Goal: Complete application form

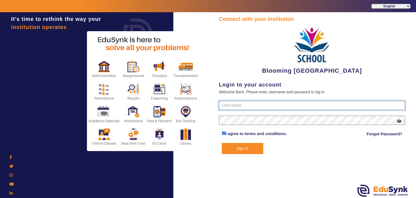
type input "4141419999"
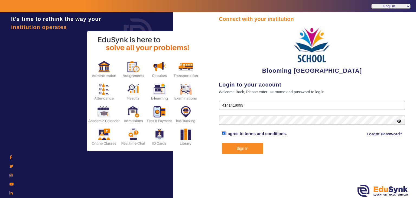
click at [241, 146] on button "Sign In" at bounding box center [243, 148] width 42 height 11
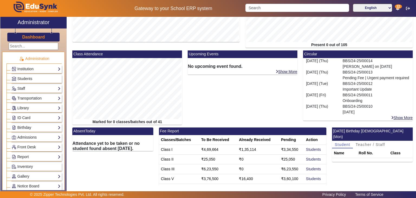
scroll to position [120, 0]
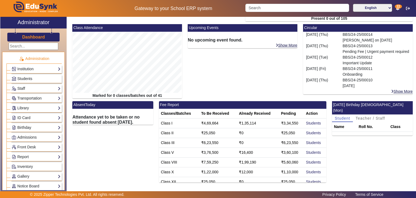
click at [198, 43] on mat-card-footer "Show More" at bounding box center [243, 46] width 110 height 6
click at [213, 34] on div "No upcoming event found." at bounding box center [243, 37] width 110 height 11
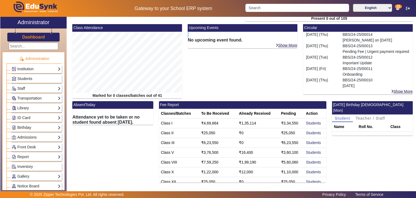
click at [213, 34] on div "No upcoming event found." at bounding box center [243, 37] width 110 height 11
click at [205, 29] on mat-card-header "Upcoming Events" at bounding box center [243, 28] width 110 height 8
click at [348, 39] on p "[PERSON_NAME] on [DATE]" at bounding box center [377, 40] width 68 height 6
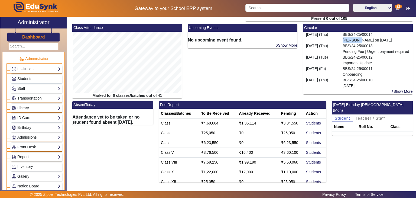
click at [348, 39] on p "[PERSON_NAME] on [DATE]" at bounding box center [377, 40] width 68 height 6
click at [349, 34] on div "BBS/24-25/00014 [PERSON_NAME] on [DATE]" at bounding box center [376, 37] width 73 height 11
click at [166, 125] on td "Class I" at bounding box center [179, 123] width 40 height 10
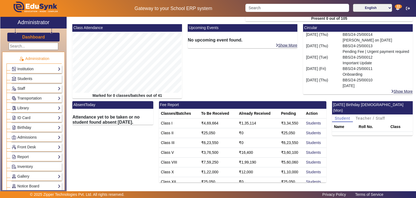
click at [166, 125] on td "Class I" at bounding box center [179, 123] width 40 height 10
click at [207, 123] on td "₹4,69,664" at bounding box center [219, 123] width 38 height 10
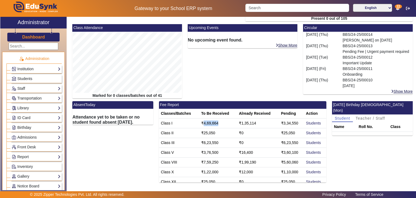
click at [207, 123] on td "₹4,69,664" at bounding box center [219, 123] width 38 height 10
click at [242, 122] on td "₹1,35,114" at bounding box center [258, 123] width 42 height 10
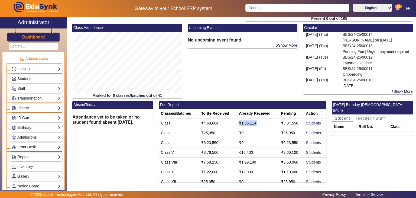
click at [242, 122] on td "₹1,35,114" at bounding box center [258, 123] width 42 height 10
click at [281, 124] on td "₹3,34,550" at bounding box center [292, 123] width 25 height 10
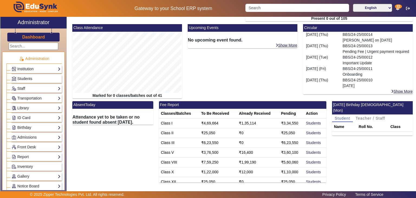
click at [166, 125] on td "Class I" at bounding box center [179, 123] width 40 height 10
click at [285, 123] on td "₹3,34,550" at bounding box center [292, 123] width 25 height 10
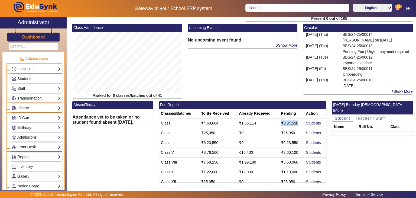
click at [285, 123] on td "₹3,34,550" at bounding box center [292, 123] width 25 height 10
click at [308, 122] on link "Students" at bounding box center [313, 123] width 15 height 4
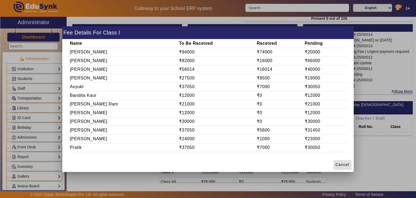
click at [87, 53] on td "[PERSON_NAME]" at bounding box center [123, 52] width 109 height 9
click at [178, 52] on td "₹94000" at bounding box center [217, 52] width 78 height 9
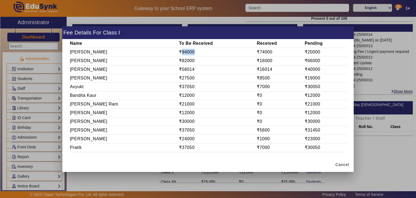
click at [178, 52] on td "₹94000" at bounding box center [217, 52] width 78 height 9
click at [256, 54] on td "₹74000" at bounding box center [280, 52] width 48 height 9
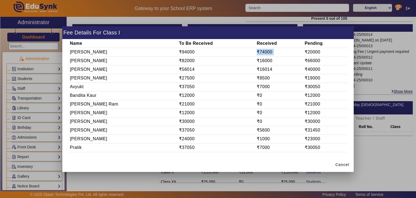
click at [256, 54] on td "₹74000" at bounding box center [280, 52] width 48 height 9
click at [310, 56] on td "₹20000" at bounding box center [325, 52] width 43 height 9
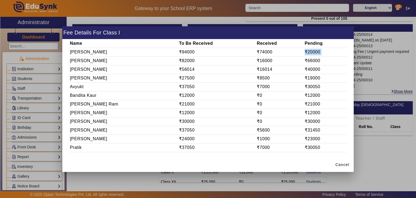
click at [310, 56] on td "₹20000" at bounding box center [325, 52] width 43 height 9
click at [346, 166] on span "Cancel" at bounding box center [343, 165] width 14 height 6
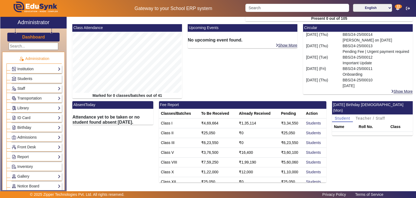
click at [416, 39] on div "X Administrator Dashboard Administration Institution Institution Details Sessio…" at bounding box center [208, 105] width 416 height 177
click at [23, 78] on span "Students" at bounding box center [24, 78] width 15 height 4
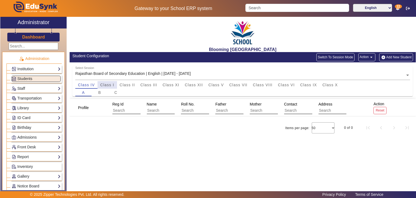
click at [109, 88] on span "Class I" at bounding box center [107, 85] width 14 height 8
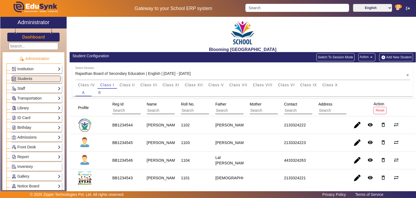
click at [143, 97] on edusynk-session-class "Select Session Rajasthan Board of Secondary Education | English | [DATE] - [DAT…" at bounding box center [243, 82] width 346 height 33
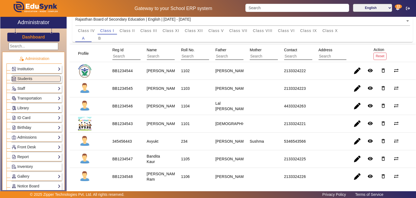
scroll to position [65, 0]
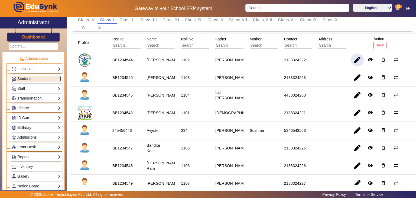
click at [355, 61] on span "button" at bounding box center [357, 59] width 13 height 13
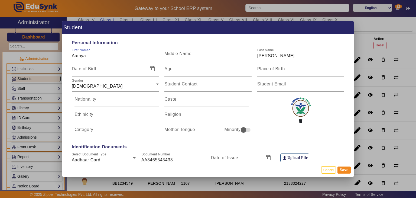
type input "8:30 am"
type input "2:30 pm"
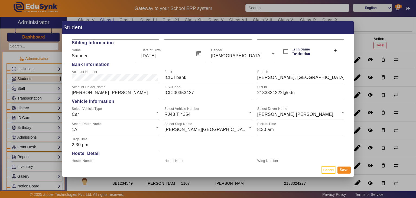
scroll to position [720, 0]
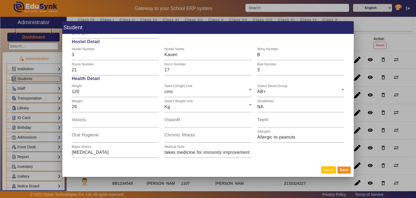
click at [327, 171] on button "Cancel" at bounding box center [329, 169] width 15 height 7
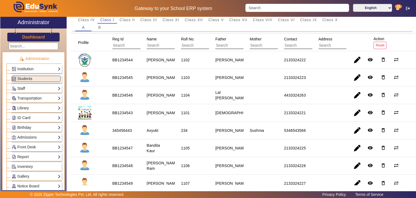
click at [37, 89] on link "Staff" at bounding box center [36, 88] width 49 height 6
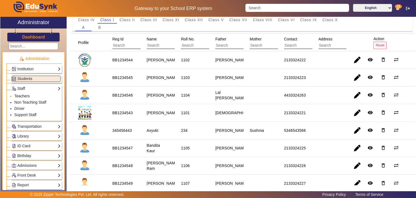
click at [22, 94] on link "Teachers" at bounding box center [21, 96] width 15 height 4
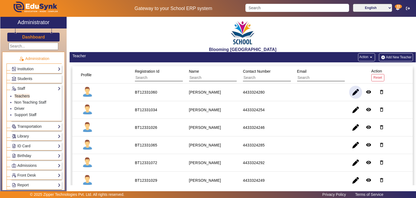
click at [355, 96] on span "button" at bounding box center [355, 92] width 13 height 13
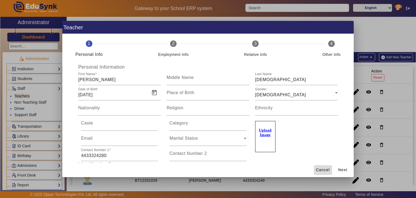
click at [322, 167] on span "Cancel" at bounding box center [323, 170] width 14 height 6
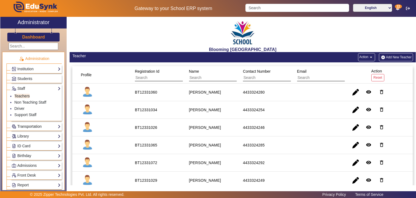
click at [30, 127] on link "Transportation" at bounding box center [36, 126] width 49 height 6
click at [23, 107] on link "Overview" at bounding box center [22, 106] width 16 height 4
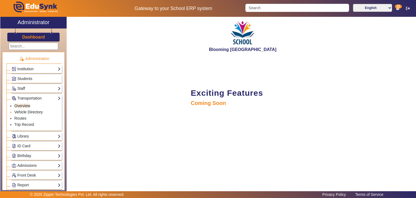
click at [23, 111] on link "Vehicle Directory" at bounding box center [28, 112] width 28 height 4
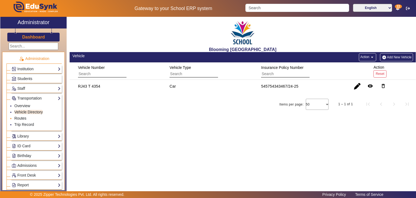
click at [23, 117] on link "Routes" at bounding box center [20, 118] width 12 height 4
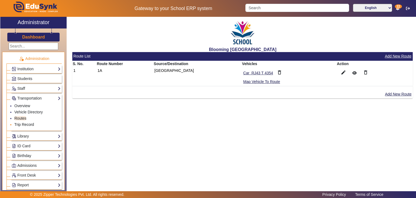
click at [28, 124] on link "Trip Record" at bounding box center [24, 124] width 20 height 4
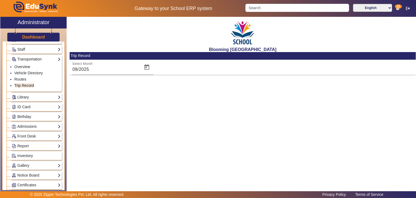
scroll to position [41, 0]
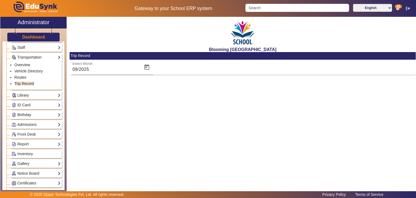
click at [32, 95] on link "Library" at bounding box center [36, 95] width 49 height 6
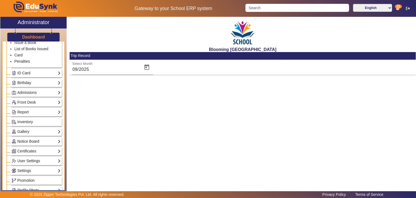
scroll to position [92, 0]
click at [24, 73] on link "ID Card" at bounding box center [36, 72] width 49 height 6
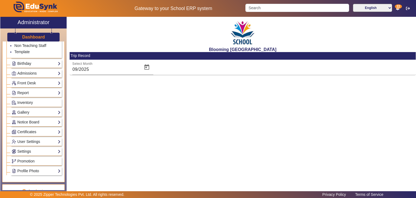
drag, startPoint x: 64, startPoint y: 104, endPoint x: 65, endPoint y: 85, distance: 19.6
click at [65, 85] on div "Administration Institution Institution Details Session Configuration Classes/Ba…" at bounding box center [33, 115] width 66 height 149
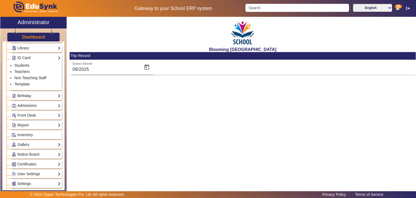
scroll to position [50, 0]
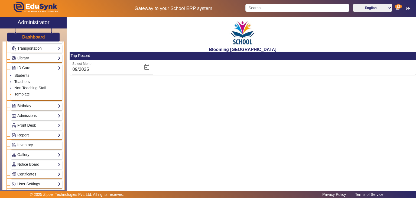
click at [21, 94] on link "Template" at bounding box center [21, 94] width 15 height 4
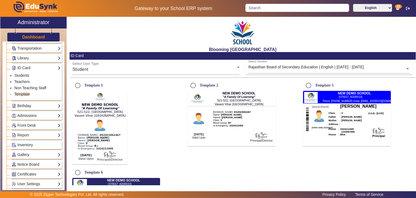
radio input "true"
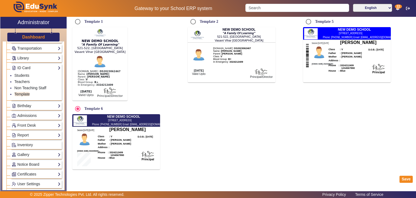
scroll to position [67, 0]
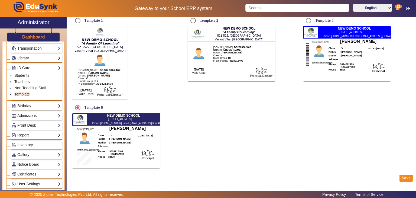
click at [16, 74] on link "Students" at bounding box center [21, 75] width 15 height 4
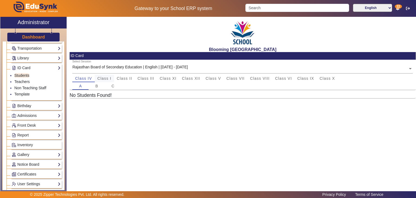
click at [105, 78] on span "Class I" at bounding box center [105, 78] width 14 height 4
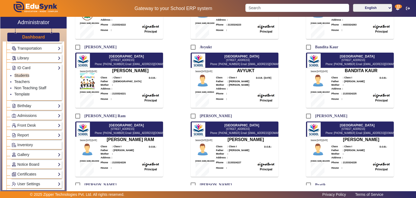
scroll to position [148, 0]
click at [224, 90] on div "Phone : House : Principal" at bounding box center [246, 95] width 60 height 11
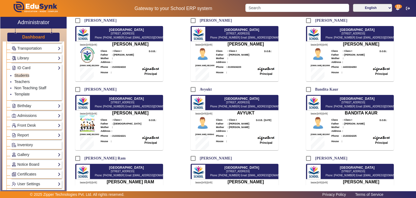
scroll to position [108, 0]
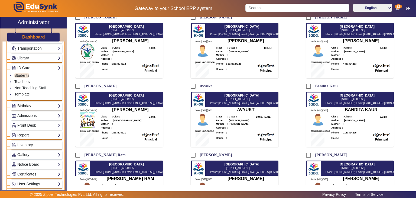
click at [33, 105] on link "Birthday" at bounding box center [36, 106] width 49 height 6
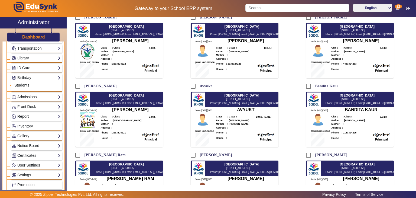
click at [23, 84] on link "Students" at bounding box center [21, 85] width 15 height 4
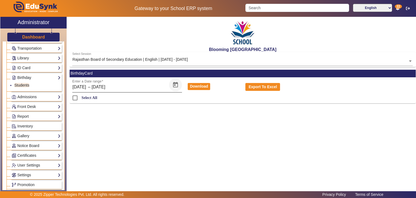
click at [177, 83] on span "Open calendar" at bounding box center [175, 84] width 13 height 13
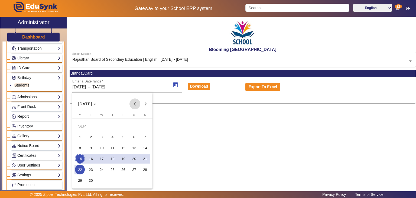
click at [132, 103] on span "Previous month" at bounding box center [135, 103] width 11 height 11
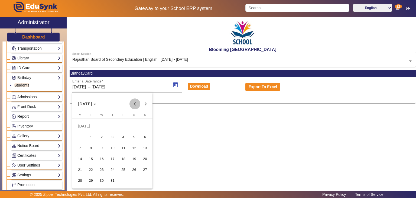
click at [132, 103] on span "Previous month" at bounding box center [135, 103] width 11 height 11
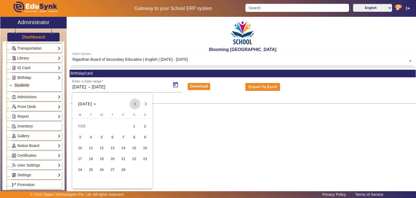
click at [132, 103] on span "Previous month" at bounding box center [135, 103] width 11 height 11
click at [104, 137] on span "1" at bounding box center [102, 137] width 10 height 10
type input "[DATE]"
click at [145, 105] on span "Next month" at bounding box center [145, 103] width 11 height 11
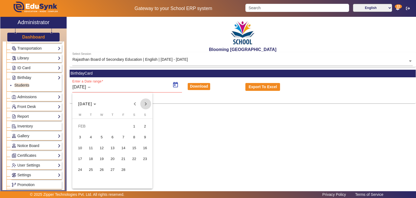
click at [145, 105] on span "Next month" at bounding box center [145, 103] width 11 height 11
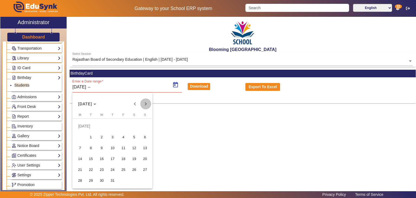
click at [145, 105] on span "Next month" at bounding box center [145, 103] width 11 height 11
click at [101, 179] on span "31" at bounding box center [102, 180] width 10 height 10
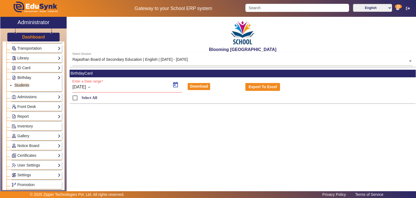
type input "[DATE]"
click at [197, 88] on button "Download" at bounding box center [199, 86] width 23 height 7
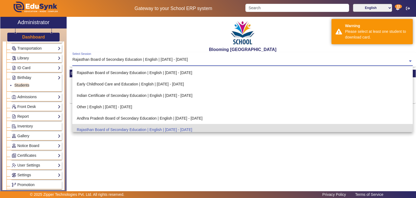
click at [149, 60] on input "text" at bounding box center [242, 62] width 341 height 6
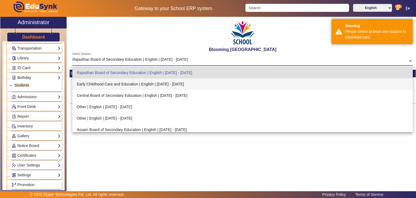
click at [138, 88] on div "Early Childhood Care and Education | English | [DATE] - [DATE]" at bounding box center [242, 83] width 341 height 11
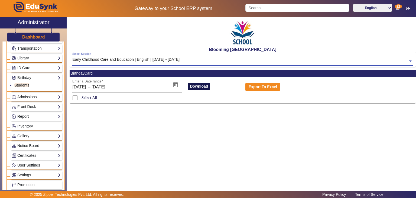
click at [197, 89] on button "Download" at bounding box center [199, 86] width 23 height 7
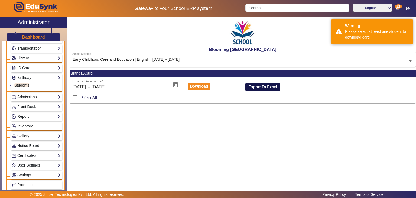
click at [259, 86] on button "Export To Excel" at bounding box center [263, 87] width 35 height 8
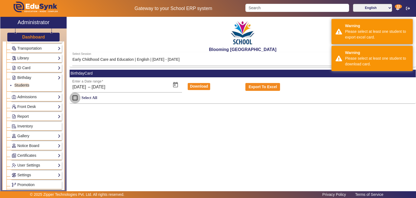
click at [75, 98] on input "Select All" at bounding box center [75, 97] width 11 height 11
click at [199, 86] on button "Download" at bounding box center [199, 86] width 23 height 7
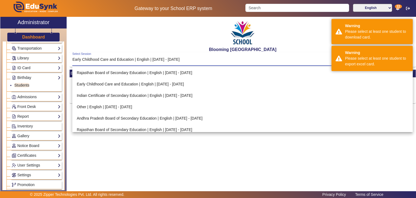
scroll to position [60, 0]
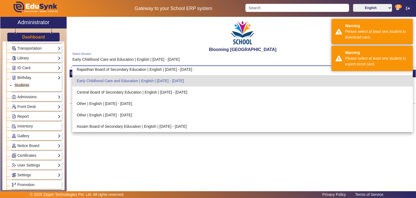
click at [185, 65] on div "Select Session Early Childhood Care and Education | English | [DATE] - [DATE] ×" at bounding box center [242, 59] width 341 height 14
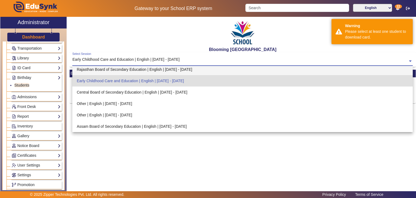
click at [170, 68] on div "Rajasthan Board of Secondary Education | English | [DATE] - [DATE]" at bounding box center [242, 69] width 341 height 11
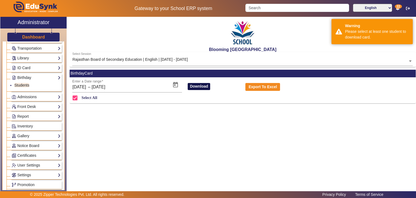
click at [192, 90] on button "Download" at bounding box center [199, 86] width 23 height 7
click at [176, 84] on span "Open calendar" at bounding box center [175, 84] width 13 height 13
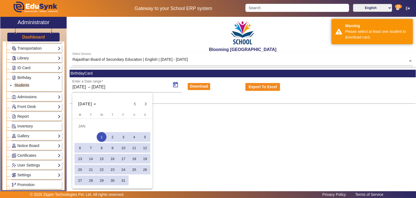
click at [235, 137] on div at bounding box center [208, 99] width 416 height 198
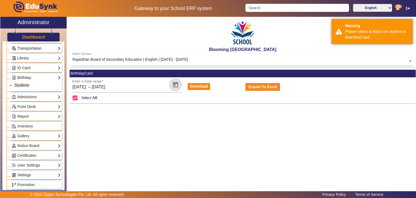
click at [297, 142] on div "Blooming Buds Secondary School Select Session Rajasthan Board of Secondary Educ…" at bounding box center [241, 102] width 349 height 171
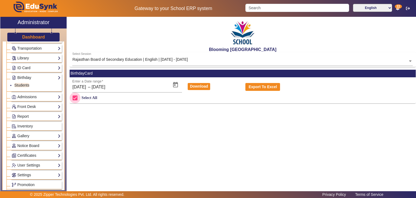
click at [74, 96] on input "Select All" at bounding box center [75, 97] width 11 height 11
checkbox input "false"
click at [40, 95] on link "Admissions" at bounding box center [36, 97] width 49 height 6
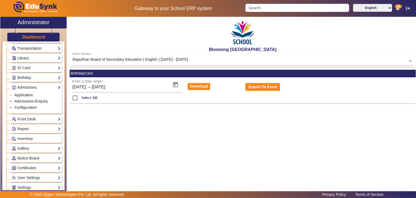
click at [29, 95] on link "Application" at bounding box center [23, 95] width 19 height 4
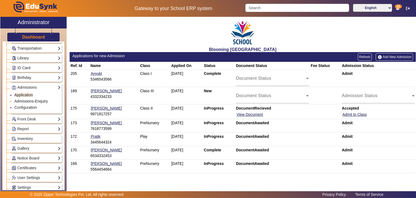
click at [40, 100] on link "Admissions-Enquiry" at bounding box center [31, 101] width 34 height 4
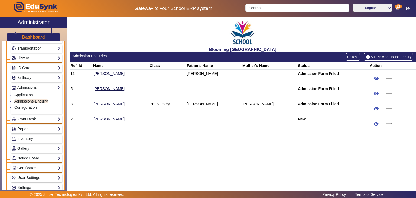
click at [379, 55] on link "Add New Admission Enquiry" at bounding box center [388, 57] width 49 height 8
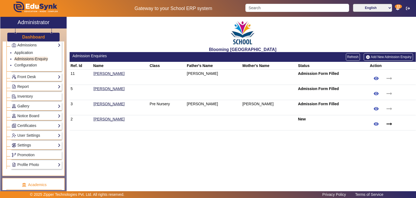
scroll to position [88, 0]
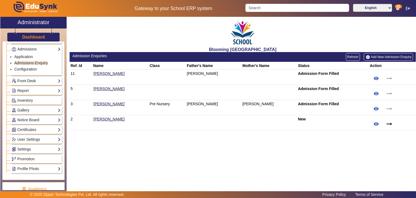
click at [52, 80] on link "Front Desk" at bounding box center [36, 81] width 49 height 6
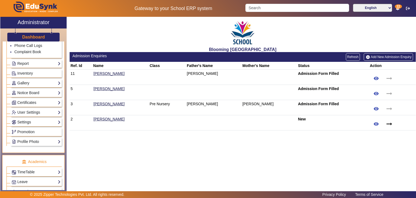
scroll to position [128, 0]
click at [37, 73] on link "Inventory" at bounding box center [36, 73] width 49 height 6
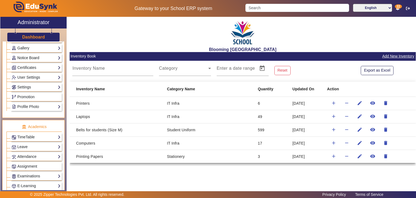
click at [44, 55] on link "Notice Board" at bounding box center [36, 58] width 49 height 6
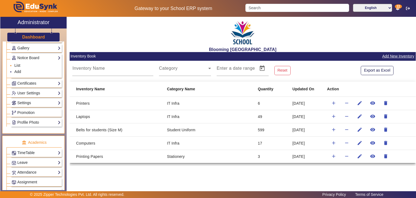
click at [18, 65] on link "List" at bounding box center [17, 65] width 6 height 4
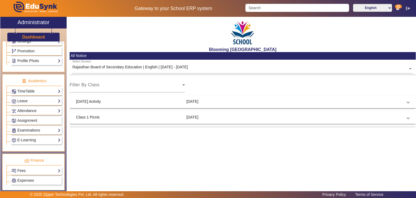
scroll to position [201, 0]
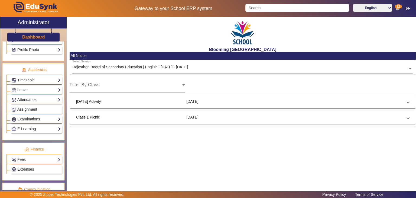
click at [38, 79] on link "TimeTable" at bounding box center [36, 80] width 49 height 6
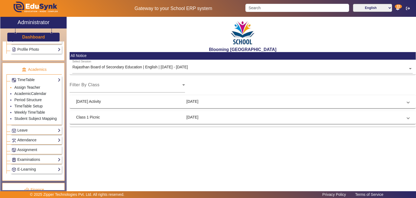
click at [34, 85] on link "Assign Teacher" at bounding box center [27, 87] width 26 height 4
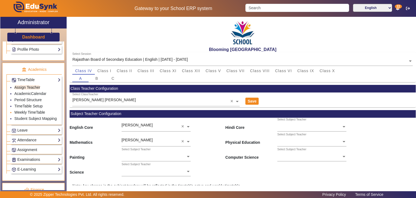
click at [37, 110] on link "Weekly TimeTable" at bounding box center [29, 112] width 31 height 4
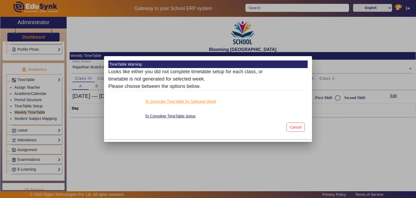
click at [198, 104] on button "To Generate TimeTable for Selected Week" at bounding box center [181, 101] width 72 height 7
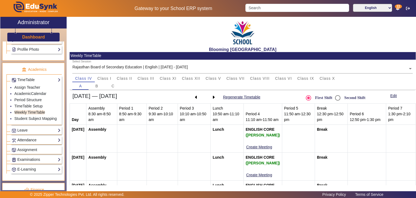
click at [40, 137] on link "Attendance" at bounding box center [36, 140] width 49 height 6
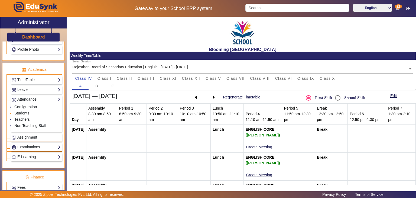
click at [26, 111] on link "Students" at bounding box center [21, 113] width 15 height 4
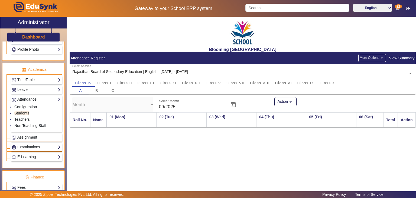
scroll to position [0, 510]
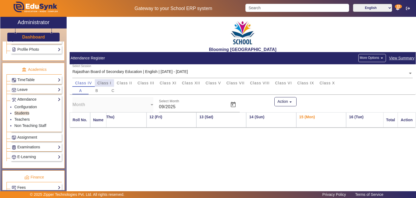
click at [107, 85] on span "Class I" at bounding box center [105, 83] width 14 height 4
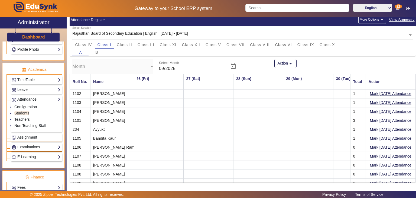
scroll to position [0, 1277]
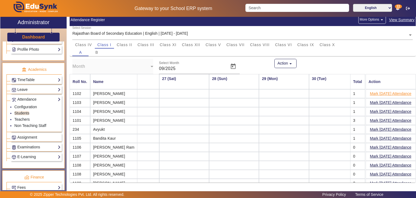
click at [401, 96] on button "Mark [DATE] Attendance" at bounding box center [391, 93] width 43 height 7
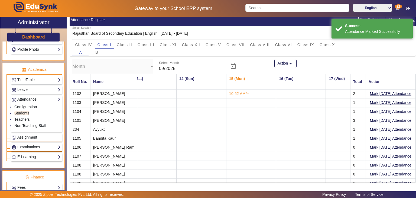
scroll to position [0, 646]
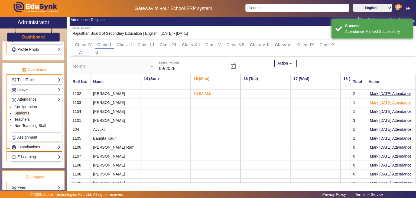
click at [384, 102] on button "Mark [DATE] Attendance" at bounding box center [391, 102] width 43 height 7
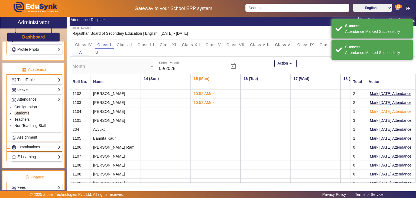
click at [384, 110] on button "Mark [DATE] Attendance" at bounding box center [391, 111] width 43 height 7
click at [381, 118] on button "Mark [DATE] Attendance" at bounding box center [391, 120] width 43 height 7
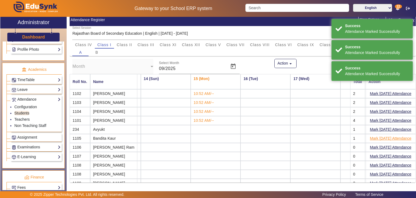
click at [381, 135] on button "Mark [DATE] Attendance" at bounding box center [391, 138] width 43 height 7
click at [381, 130] on button "Mark [DATE] Attendance" at bounding box center [391, 129] width 43 height 7
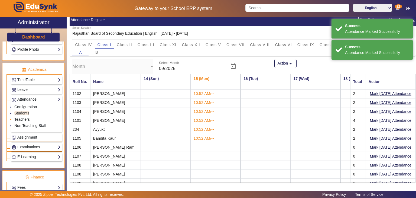
click at [24, 118] on link "Teachers" at bounding box center [21, 119] width 15 height 4
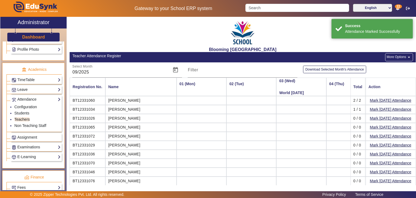
scroll to position [0, 511]
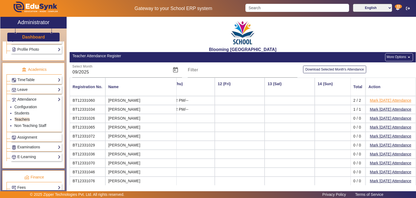
click at [389, 100] on button "Mark [DATE] Attendance" at bounding box center [391, 100] width 43 height 7
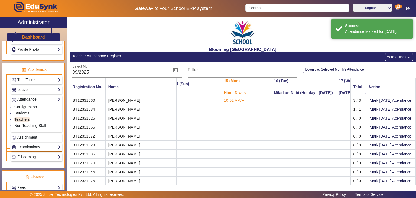
scroll to position [0, 659]
click at [386, 111] on button "Mark [DATE] Attendance" at bounding box center [391, 109] width 43 height 7
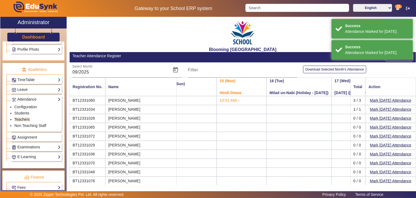
click at [387, 121] on mat-cell "Mark [DATE] Attendance" at bounding box center [391, 118] width 50 height 9
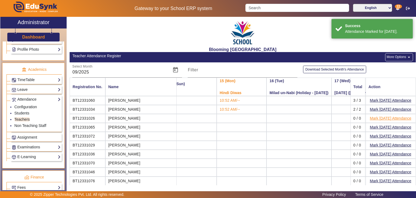
click at [384, 118] on button "Mark [DATE] Attendance" at bounding box center [391, 118] width 43 height 7
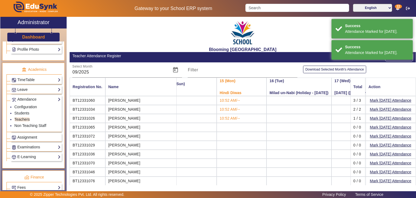
click at [36, 137] on span "Assignment" at bounding box center [27, 137] width 20 height 4
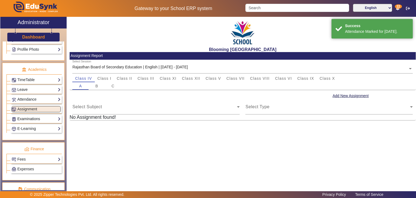
click at [31, 116] on link "Examinations" at bounding box center [36, 119] width 49 height 6
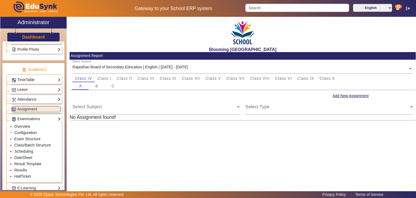
click at [25, 130] on link "Configuration" at bounding box center [25, 132] width 23 height 4
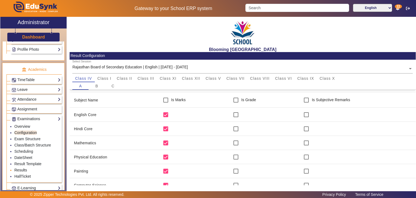
click at [22, 168] on link "Results" at bounding box center [20, 170] width 13 height 4
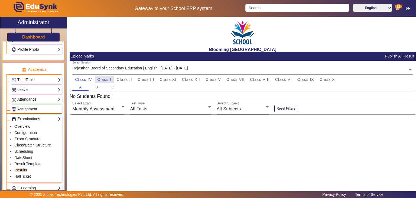
click at [108, 76] on span "Class I" at bounding box center [105, 80] width 14 height 8
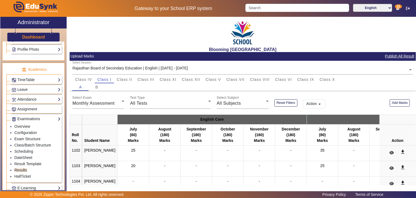
scroll to position [164, 0]
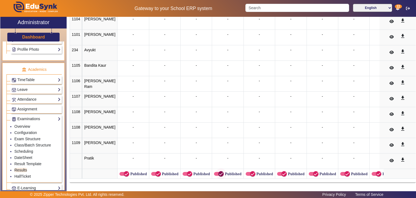
click at [214, 172] on span "button" at bounding box center [219, 174] width 10 height 4
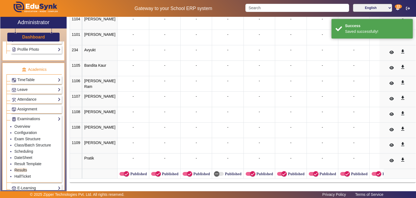
click at [224, 172] on label "Published" at bounding box center [233, 174] width 18 height 5
click at [218, 172] on button "Published" at bounding box center [219, 174] width 10 height 4
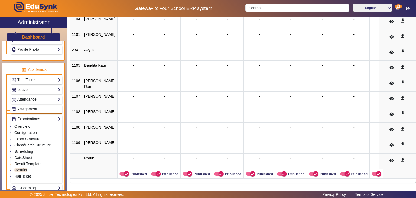
click at [27, 162] on link "Result Template" at bounding box center [27, 164] width 27 height 4
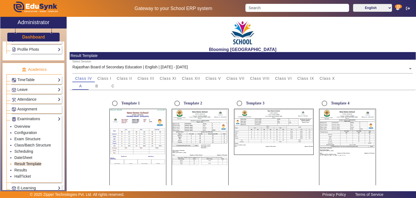
radio input "true"
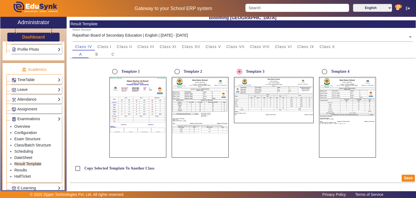
click at [241, 84] on div "Central Board of Secondary Education" at bounding box center [245, 82] width 20 height 7
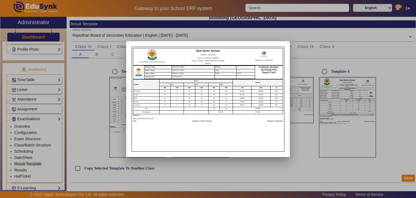
click at [310, 141] on div at bounding box center [208, 99] width 416 height 198
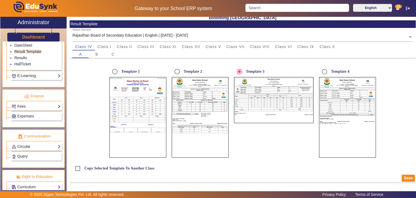
scroll to position [303, 0]
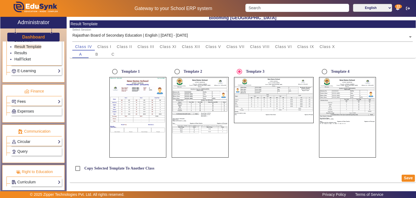
click at [34, 98] on link "Fees" at bounding box center [36, 101] width 49 height 6
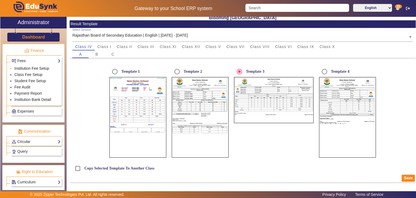
click at [38, 66] on link "Institution Fee Setup" at bounding box center [31, 68] width 35 height 4
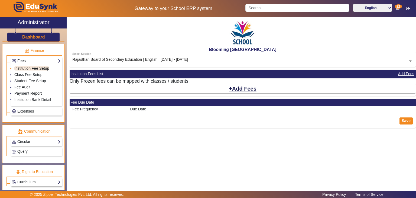
select select "10"
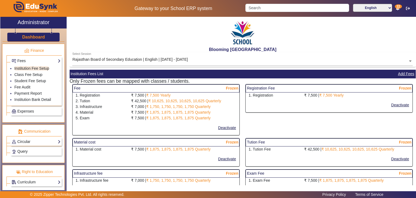
click at [28, 148] on link "Query" at bounding box center [36, 151] width 49 height 6
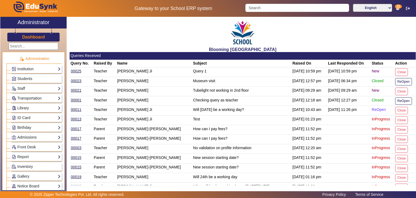
click at [43, 38] on h3 "Dashboard" at bounding box center [33, 36] width 23 height 5
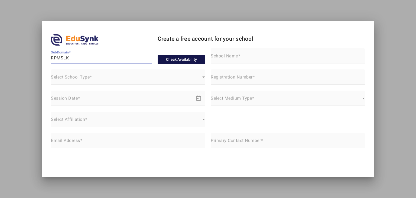
type input "RPMSLK"
click at [182, 56] on button "Check Availability" at bounding box center [182, 59] width 48 height 9
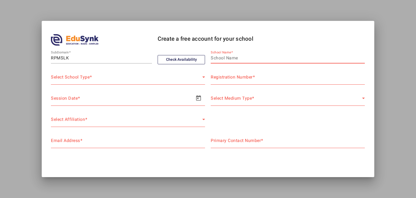
click at [257, 56] on input "School Name" at bounding box center [288, 58] width 154 height 7
paste input "RPMS school, luknow"
type input "RPMS"
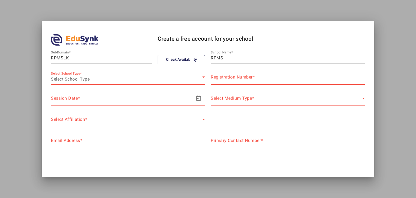
click at [190, 77] on div "Select School Type" at bounding box center [127, 79] width 152 height 7
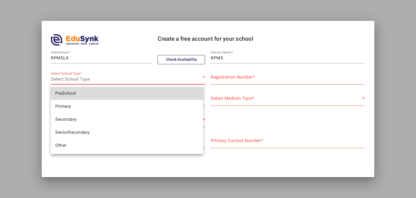
click at [146, 94] on mat-option "PreSchool" at bounding box center [127, 93] width 152 height 13
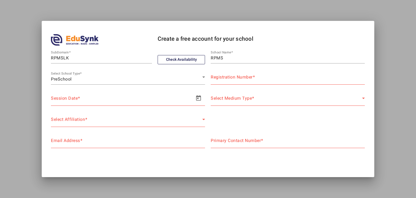
click at [238, 72] on div "Registration Number" at bounding box center [288, 76] width 154 height 15
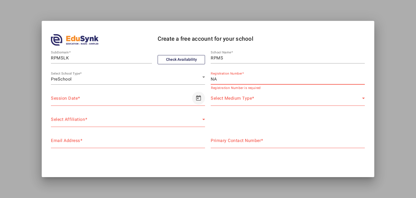
type input "NA"
click at [196, 99] on span "Open calendar" at bounding box center [198, 98] width 13 height 13
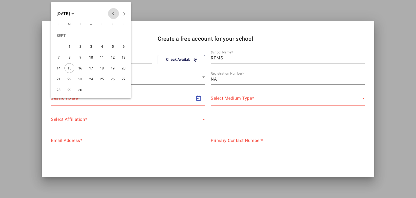
click at [113, 13] on button "Previous month" at bounding box center [113, 13] width 11 height 11
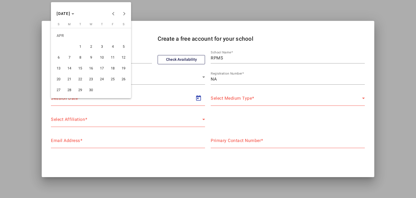
click at [77, 49] on span "1" at bounding box center [80, 46] width 10 height 10
type input "01/04/2025"
click at [70, 12] on span "[DATE]" at bounding box center [64, 13] width 14 height 4
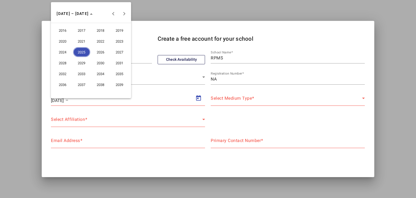
click at [101, 52] on span "2026" at bounding box center [100, 52] width 17 height 10
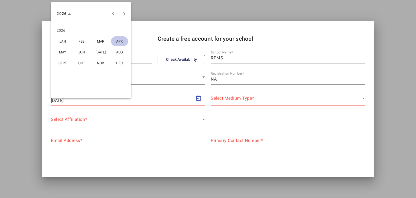
click at [99, 41] on span "MAR" at bounding box center [100, 41] width 17 height 10
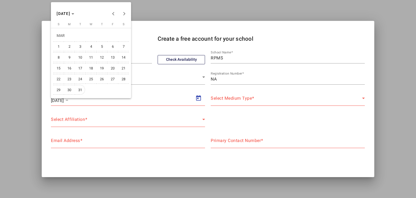
click at [78, 88] on span "31" at bounding box center [80, 90] width 10 height 10
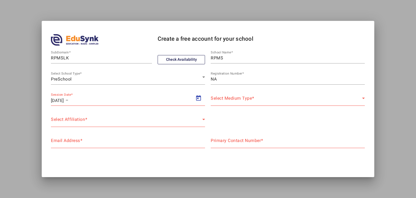
type input "31/03/2026"
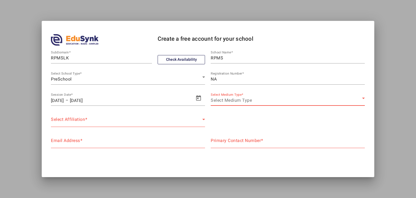
click at [231, 102] on span "Select Medium Type" at bounding box center [231, 100] width 41 height 5
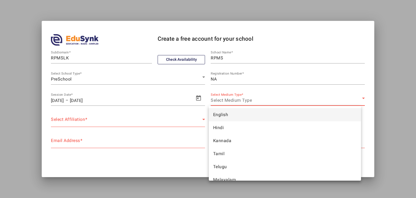
click at [232, 113] on mat-option "English" at bounding box center [285, 114] width 152 height 13
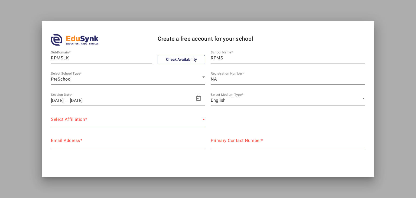
click at [179, 114] on div "Select Affiliation Select Affiliation" at bounding box center [128, 119] width 154 height 15
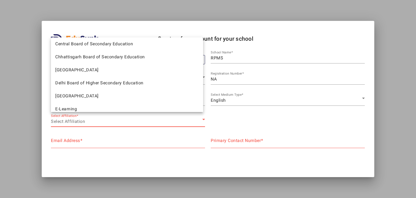
scroll to position [279, 0]
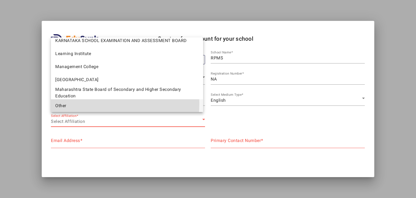
click at [89, 103] on mat-option "Other" at bounding box center [127, 105] width 152 height 13
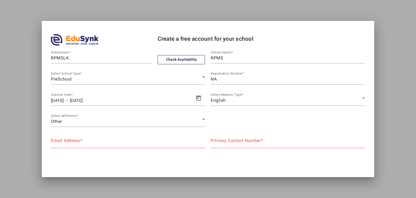
click at [70, 140] on mat-label "Email Address" at bounding box center [65, 140] width 29 height 5
click at [70, 140] on input "Email Address" at bounding box center [128, 142] width 154 height 7
paste input "rpmsschool@gmail.com"
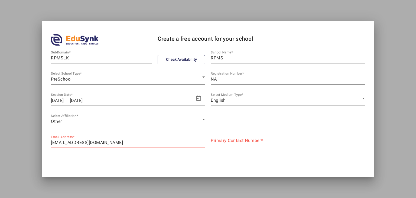
type input "rpmsschool@gmail.com"
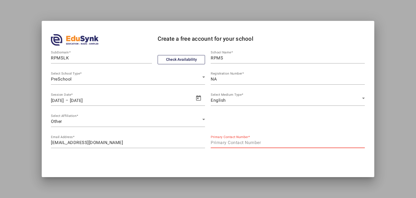
click at [253, 143] on input "Primary Contact Number" at bounding box center [288, 142] width 154 height 7
paste input "(+91) 9956833109"
click at [223, 142] on input "(+91) 9956833109" at bounding box center [288, 142] width 154 height 7
click at [222, 141] on input "(+91) 9956833109" at bounding box center [288, 142] width 154 height 7
type input "9956833109"
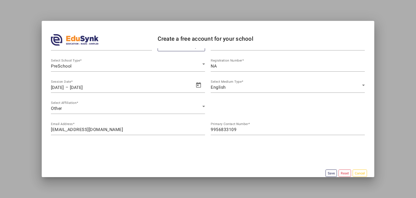
scroll to position [20, 0]
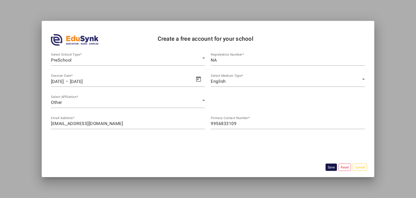
click at [326, 170] on button "Save" at bounding box center [331, 166] width 11 height 7
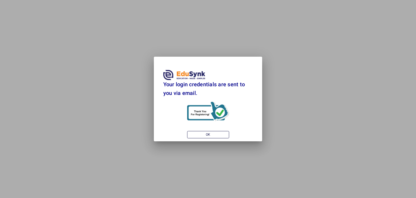
click at [280, 119] on div at bounding box center [208, 99] width 416 height 198
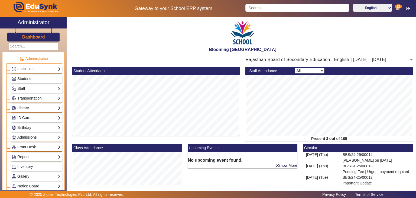
click at [416, 134] on div "X Administrator Dashboard Administration Institution Institution Details Sessio…" at bounding box center [208, 105] width 416 height 177
